Goal: Task Accomplishment & Management: Manage account settings

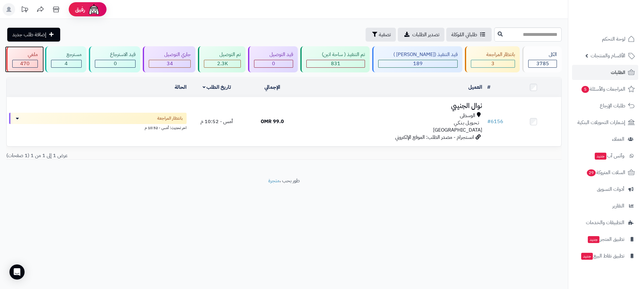
click at [25, 60] on span "470" at bounding box center [24, 64] width 9 height 8
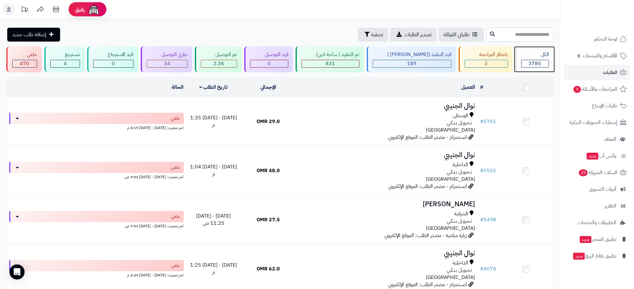
click at [535, 64] on span "3785" at bounding box center [535, 64] width 13 height 8
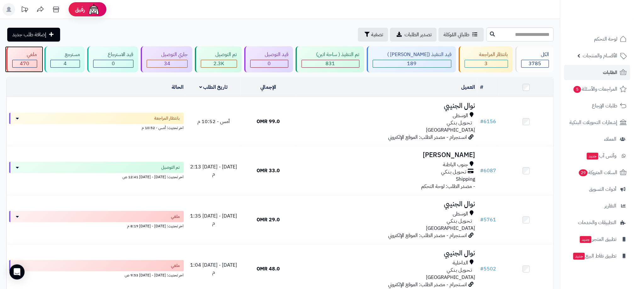
click at [31, 60] on div "470" at bounding box center [25, 63] width 24 height 7
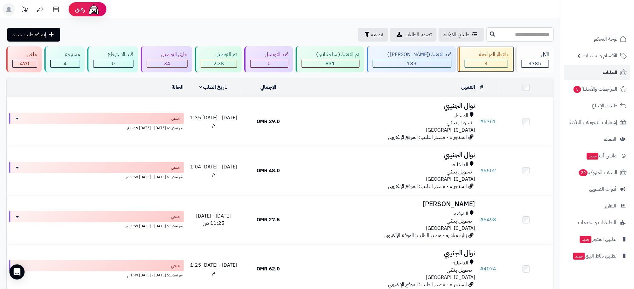
click at [481, 64] on div "3" at bounding box center [486, 63] width 43 height 7
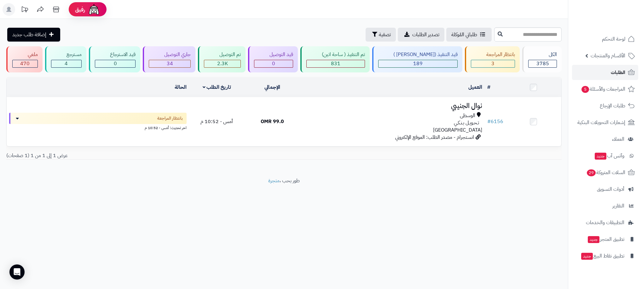
click at [595, 76] on link "الطلبات" at bounding box center [605, 72] width 66 height 15
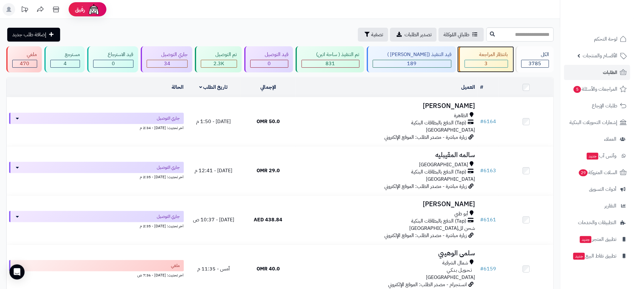
click at [495, 59] on div "بانتظار المراجعة 3" at bounding box center [486, 59] width 54 height 26
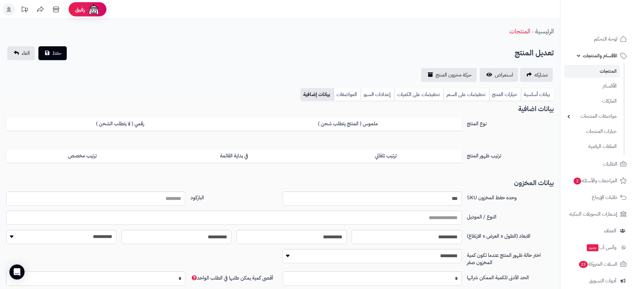
scroll to position [51, 0]
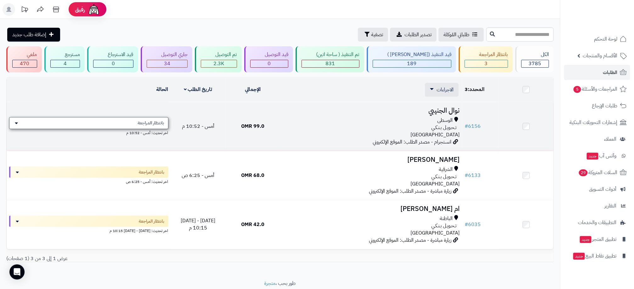
click at [22, 121] on div "بانتظار المراجعة" at bounding box center [88, 123] width 159 height 12
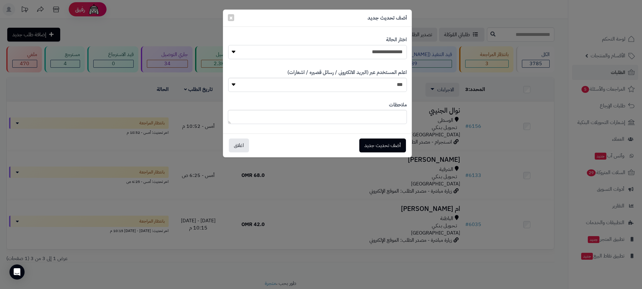
click at [383, 52] on select "**********" at bounding box center [317, 52] width 179 height 14
select select "**"
click at [228, 45] on select "**********" at bounding box center [317, 52] width 179 height 14
click at [386, 148] on button "أضف تحديث جديد" at bounding box center [382, 145] width 47 height 14
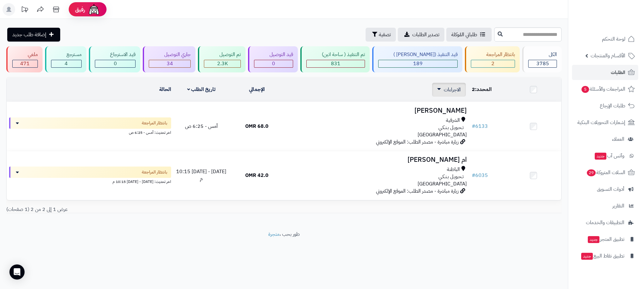
click at [460, 90] on span "الاجراءات" at bounding box center [452, 90] width 17 height 8
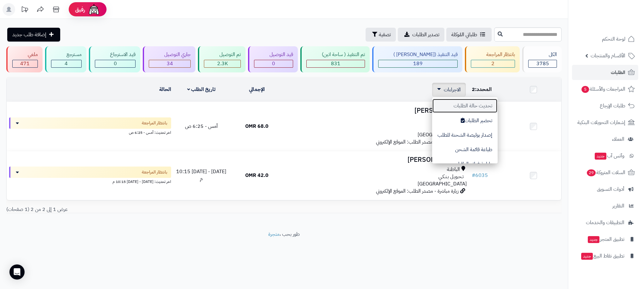
click at [458, 108] on button "تحديث حالة الطلبات" at bounding box center [465, 106] width 66 height 14
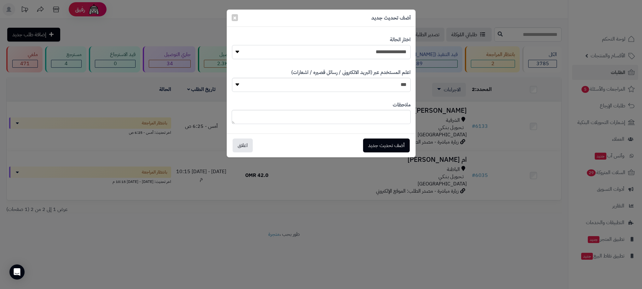
click at [393, 58] on select "**********" at bounding box center [321, 52] width 179 height 14
select select "**"
click at [232, 45] on select "**********" at bounding box center [321, 52] width 179 height 14
click at [394, 144] on button "أضف تحديث جديد" at bounding box center [386, 145] width 47 height 14
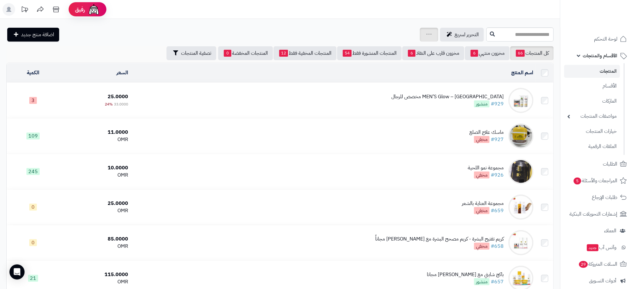
click at [427, 37] on link at bounding box center [429, 35] width 5 height 8
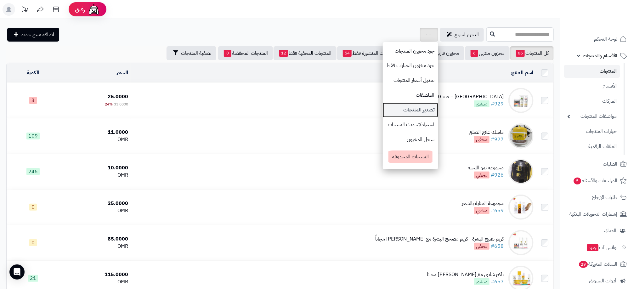
click at [388, 110] on link "تصدير المنتجات" at bounding box center [410, 110] width 55 height 15
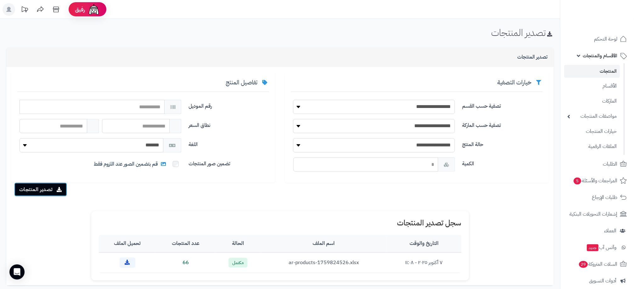
click at [50, 191] on button "تصدير المنتجات" at bounding box center [40, 190] width 53 height 14
click at [593, 66] on link "المنتجات" at bounding box center [593, 71] width 56 height 13
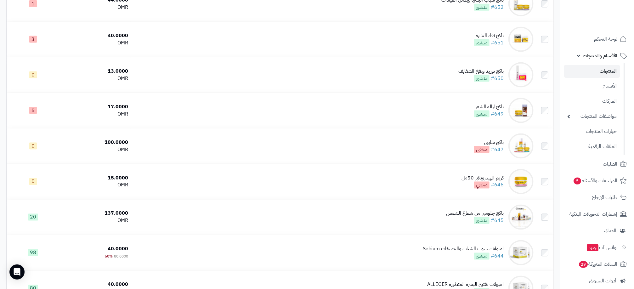
scroll to position [1740, 0]
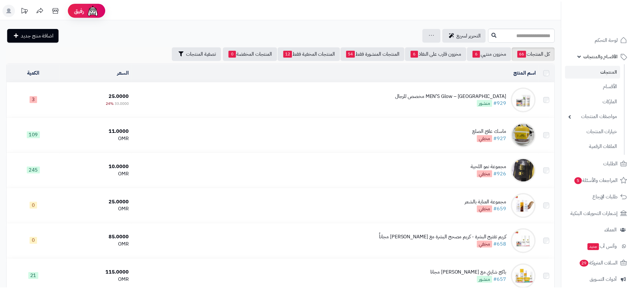
scroll to position [1740, 0]
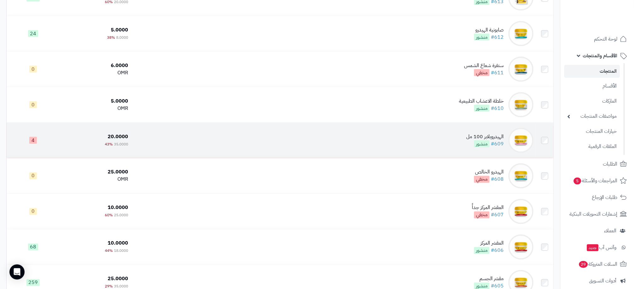
click at [281, 135] on td "الهيدروبلابر 100 مل #609 منشور" at bounding box center [333, 140] width 405 height 35
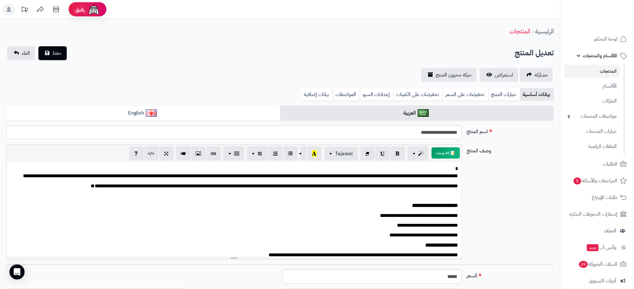
scroll to position [19, 0]
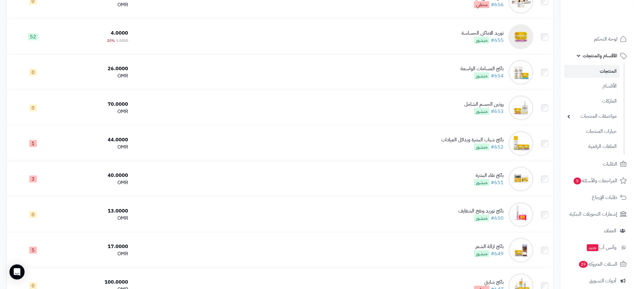
scroll to position [60, 0]
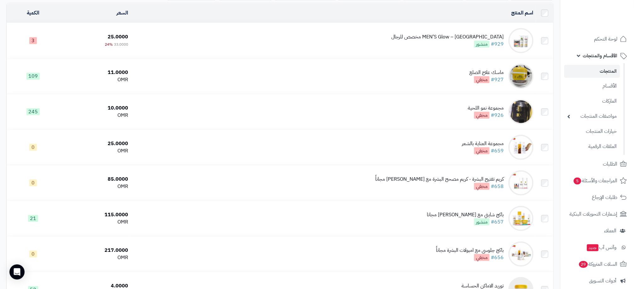
click at [227, 41] on td "MEN’S Glow – باكج مخصص للرجال #929 منشور" at bounding box center [333, 40] width 405 height 35
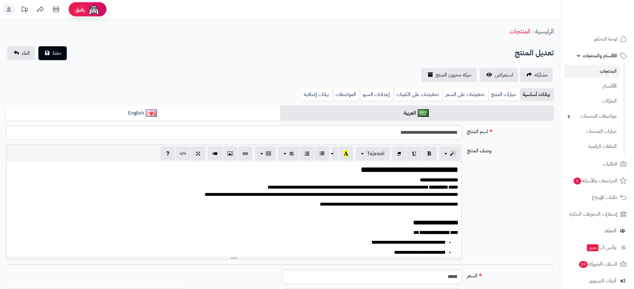
select select
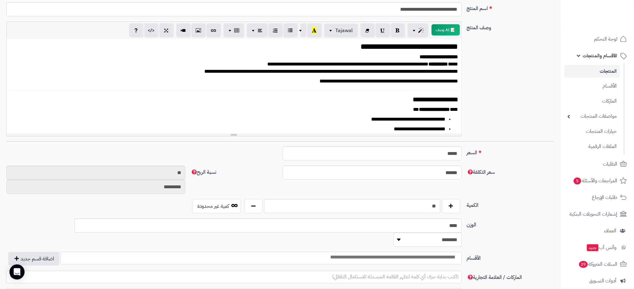
scroll to position [170, 0]
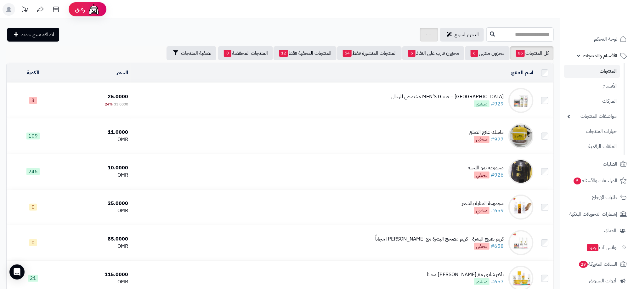
click at [427, 35] on icon at bounding box center [429, 34] width 5 height 4
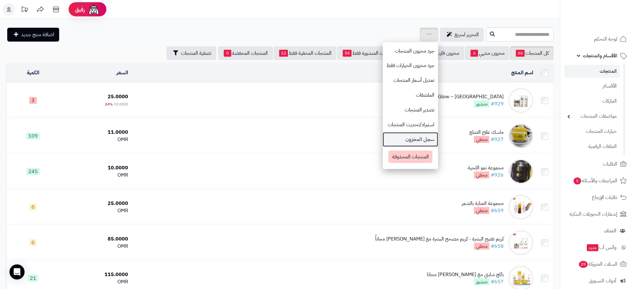
click at [383, 141] on link "سجل المخزون" at bounding box center [410, 139] width 55 height 15
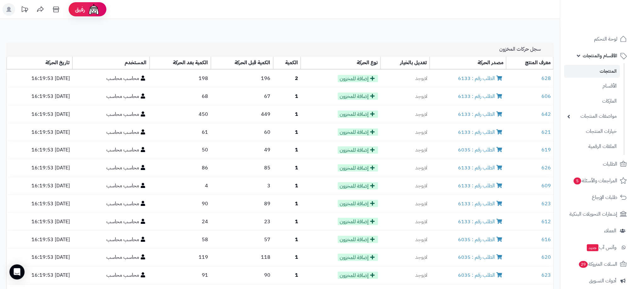
click at [603, 71] on link "المنتجات" at bounding box center [593, 71] width 56 height 13
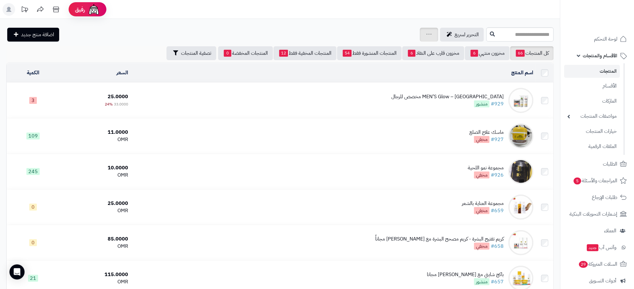
click at [427, 32] on icon at bounding box center [429, 34] width 5 height 4
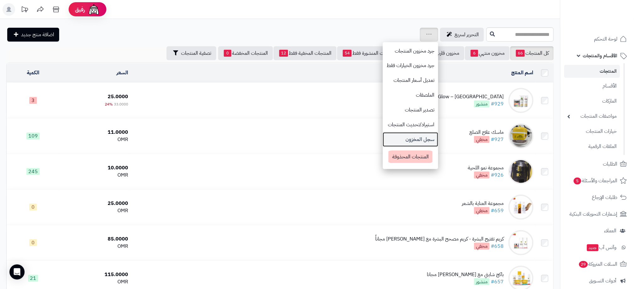
click at [383, 143] on link "سجل المخزون" at bounding box center [410, 139] width 55 height 15
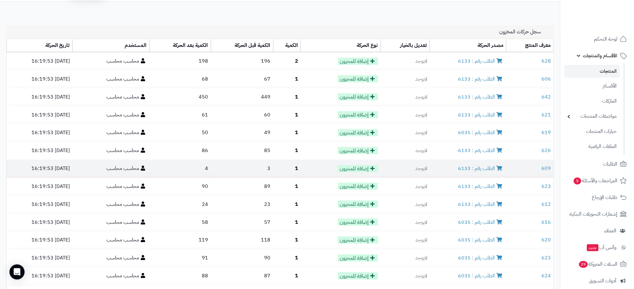
scroll to position [19, 0]
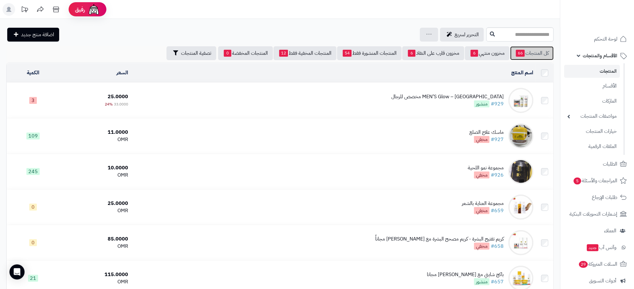
click at [530, 56] on link "كل المنتجات 66" at bounding box center [532, 53] width 43 height 14
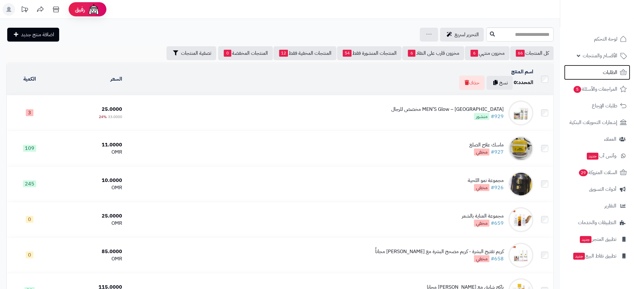
click at [604, 73] on span "الطلبات" at bounding box center [610, 72] width 14 height 9
click at [420, 35] on div "جرد مخزون المنتجات جرد مخزون الخيارات فقط تعديل أسعار المنتجات الملصقات تصدير ا…" at bounding box center [429, 35] width 18 height 14
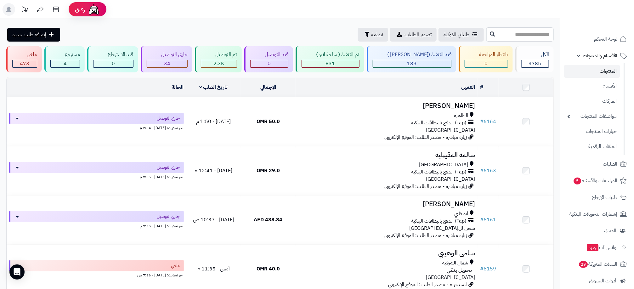
click at [607, 68] on link "المنتجات" at bounding box center [593, 71] width 56 height 13
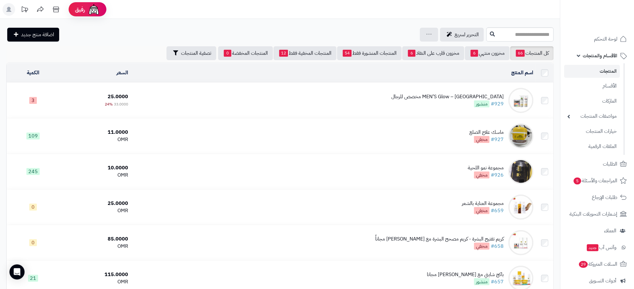
click at [423, 108] on td "MEN’S Glow – باكج مخصص للرجال #929 منشور" at bounding box center [333, 100] width 405 height 35
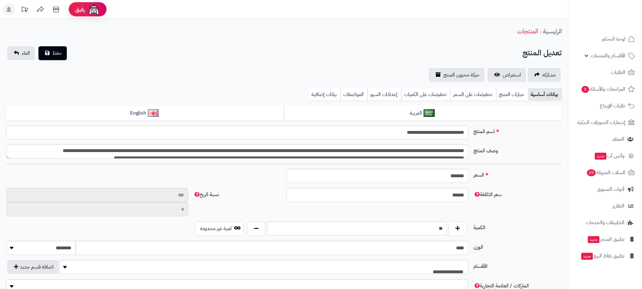
select select
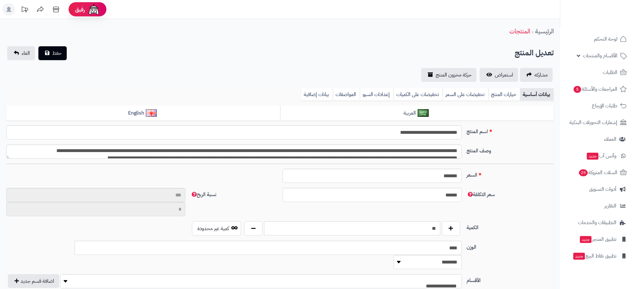
type input "**"
type input "*********"
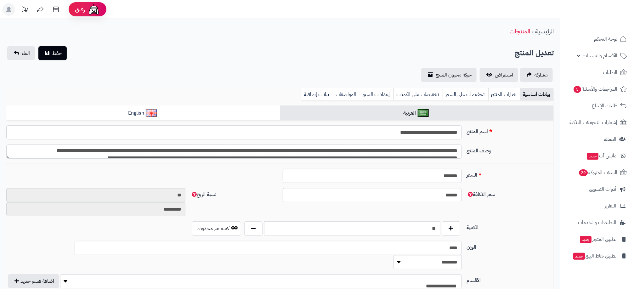
type input "*****"
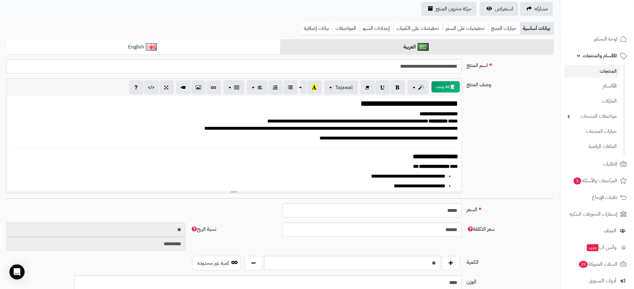
scroll to position [208, 0]
